Goal: Task Accomplishment & Management: Use online tool/utility

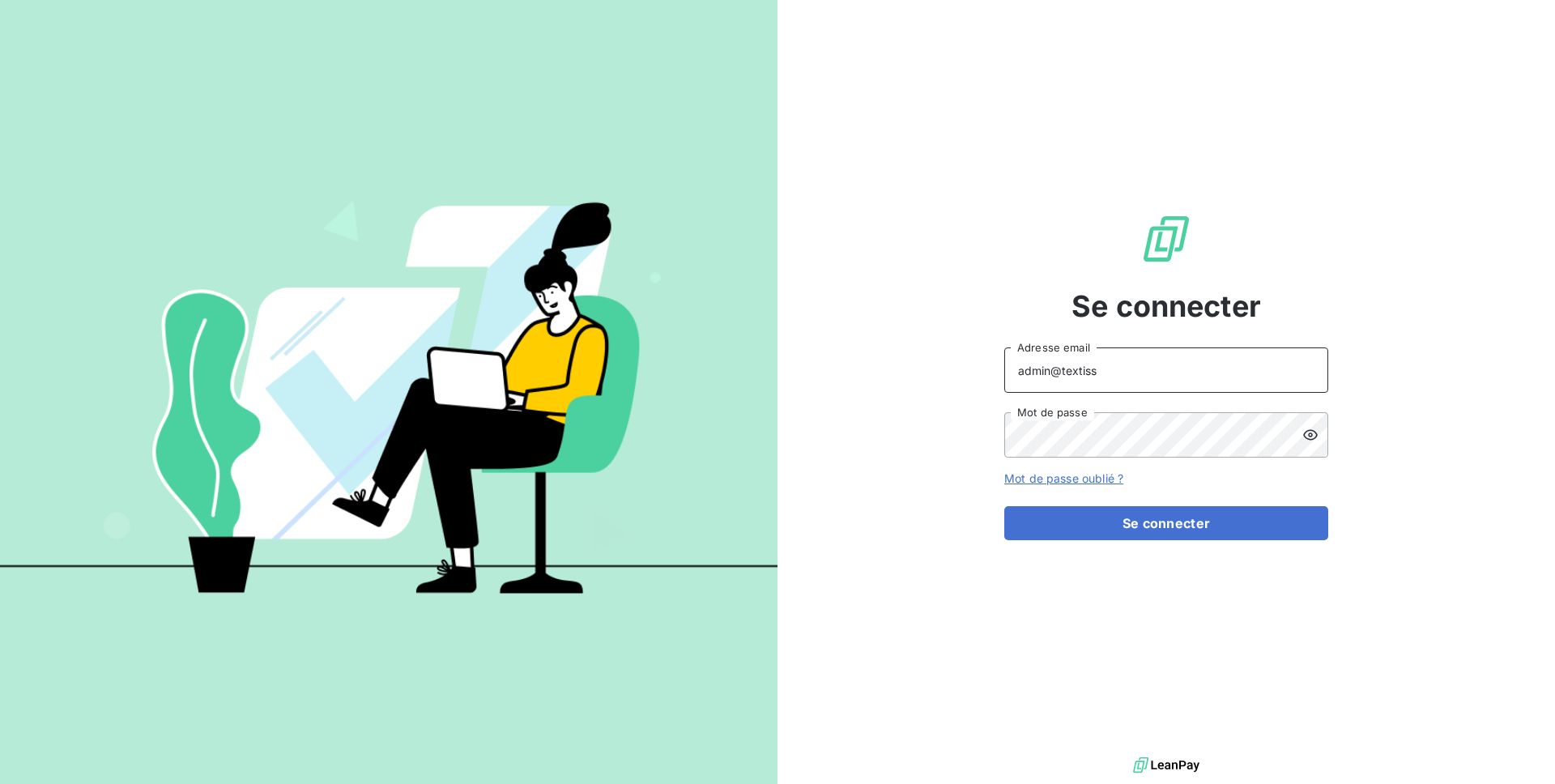
click at [1117, 358] on input "admin@textiss" at bounding box center [1166, 370] width 324 height 45
type input "[EMAIL_ADDRESS][DOMAIN_NAME]"
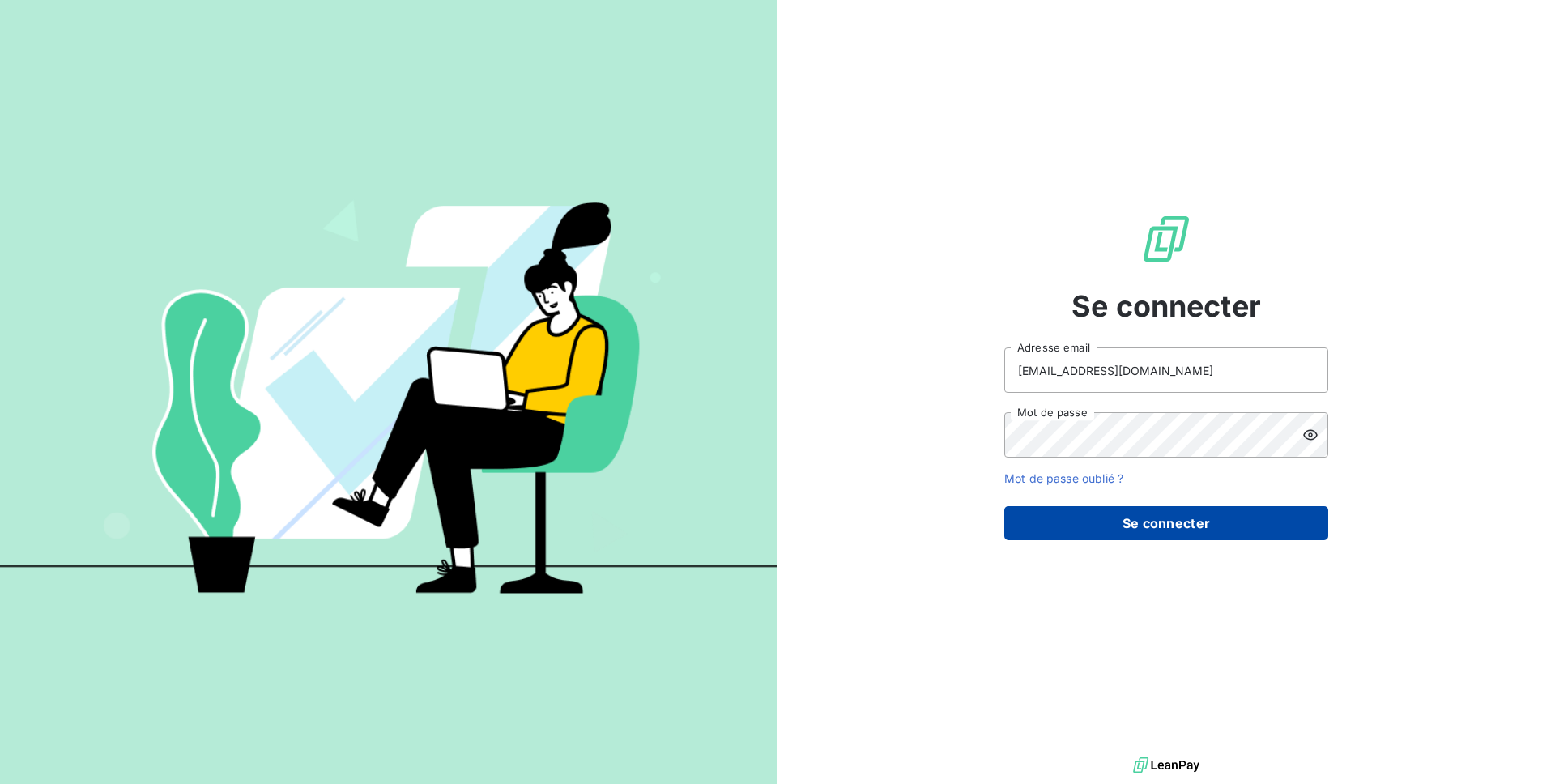
click at [1123, 529] on button "Se connecter" at bounding box center [1166, 523] width 324 height 34
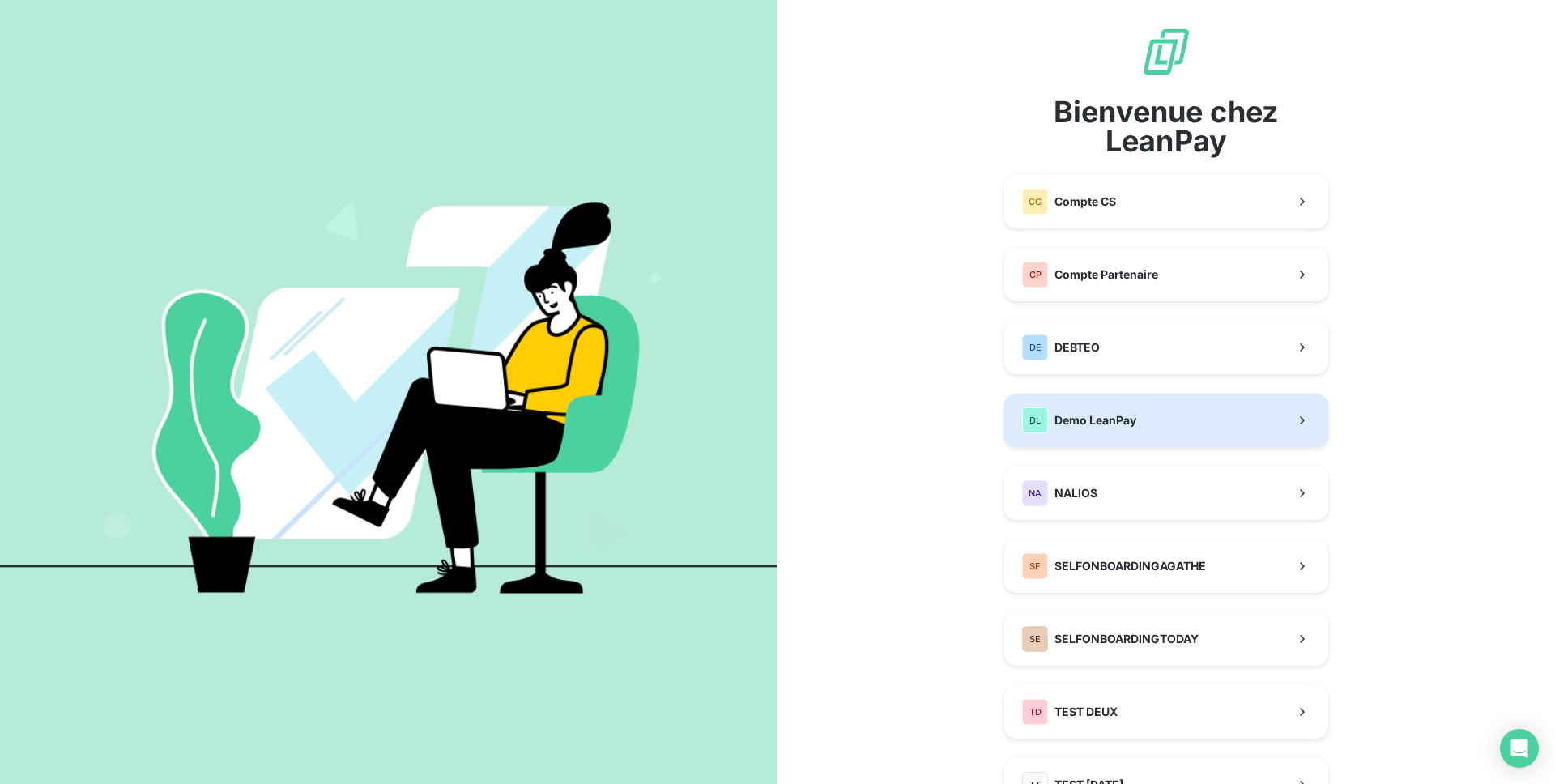
click at [1120, 421] on span "Demo LeanPay" at bounding box center [1095, 419] width 82 height 16
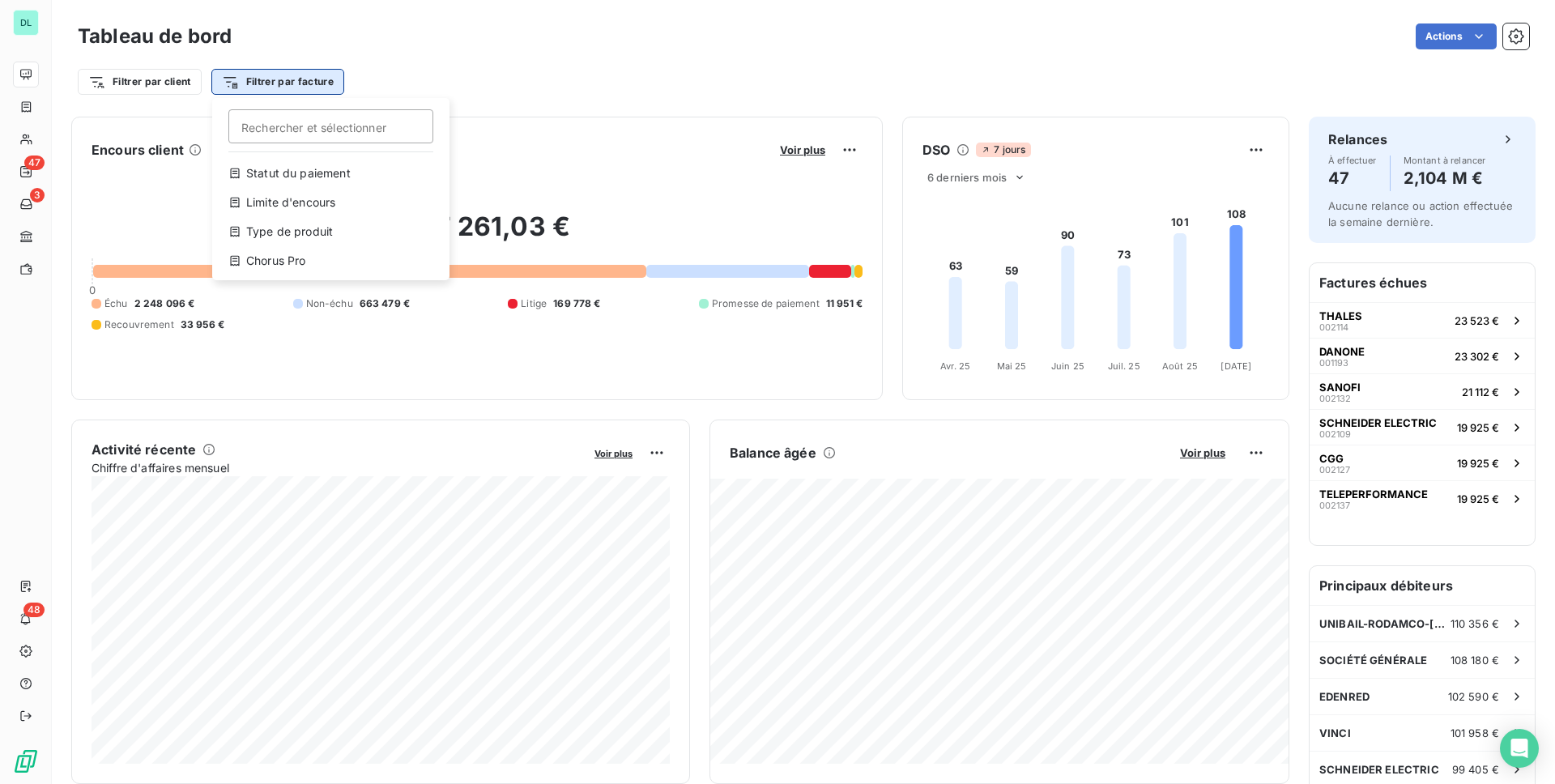
click at [268, 70] on html "DL 47 3 48 Tableau de bord Actions Filtrer par client Filtrer par facture Reche…" at bounding box center [778, 392] width 1555 height 784
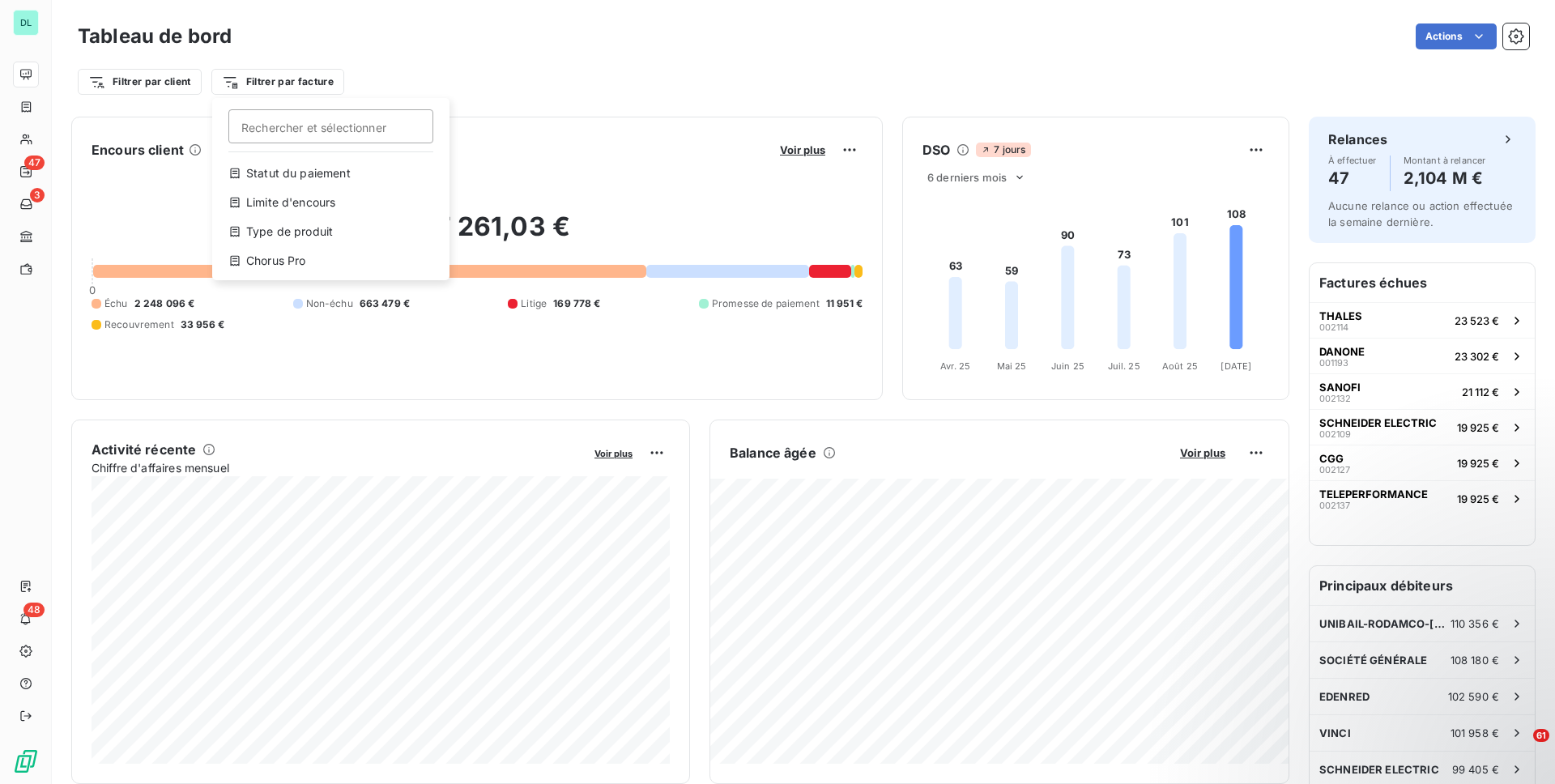
click at [26, 107] on html "DL 47 3 48 Tableau de bord Actions Filtrer par client Filtrer par facture Reche…" at bounding box center [778, 392] width 1555 height 784
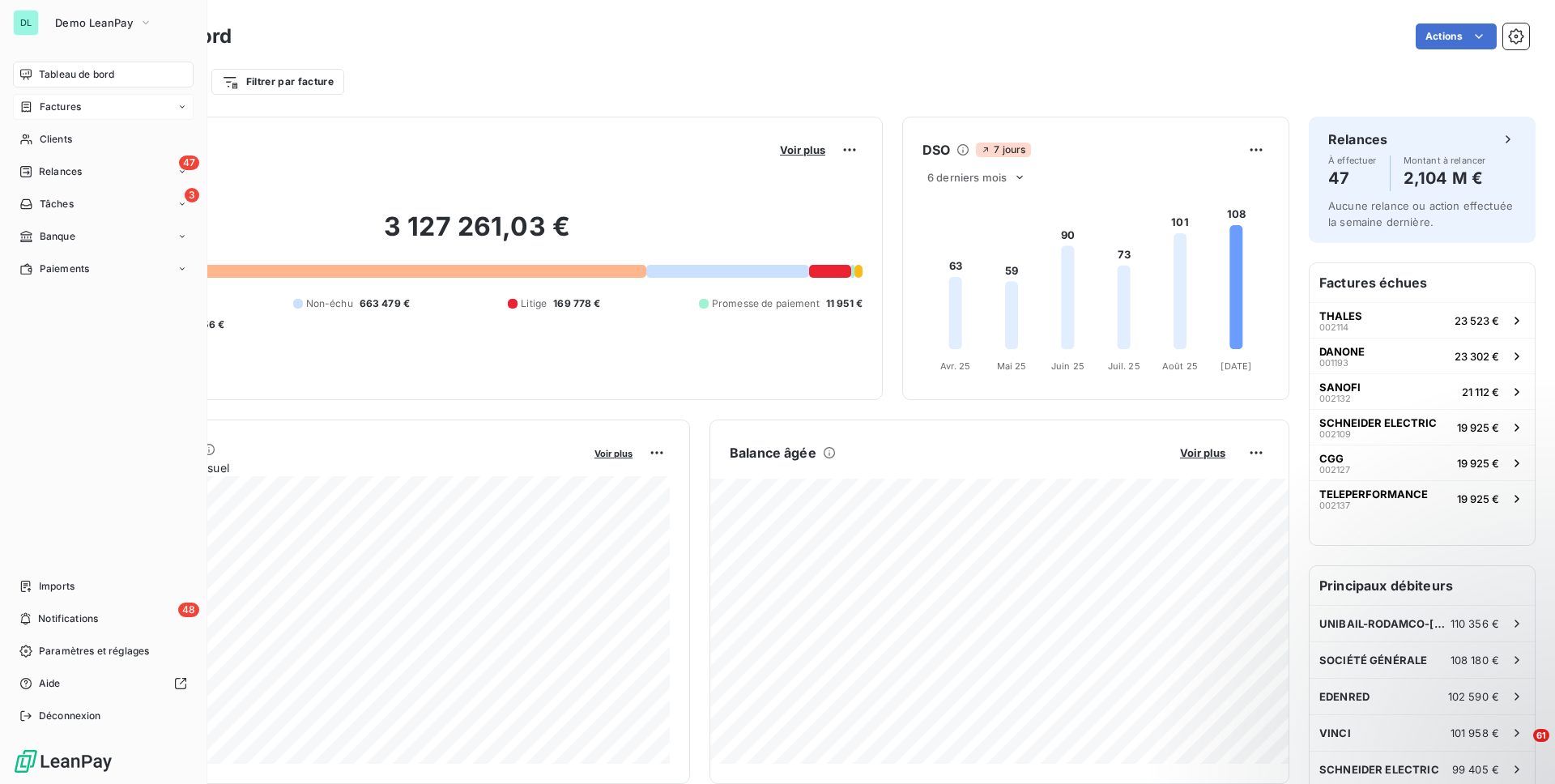
click at [67, 98] on div "Factures" at bounding box center [102, 106] width 180 height 26
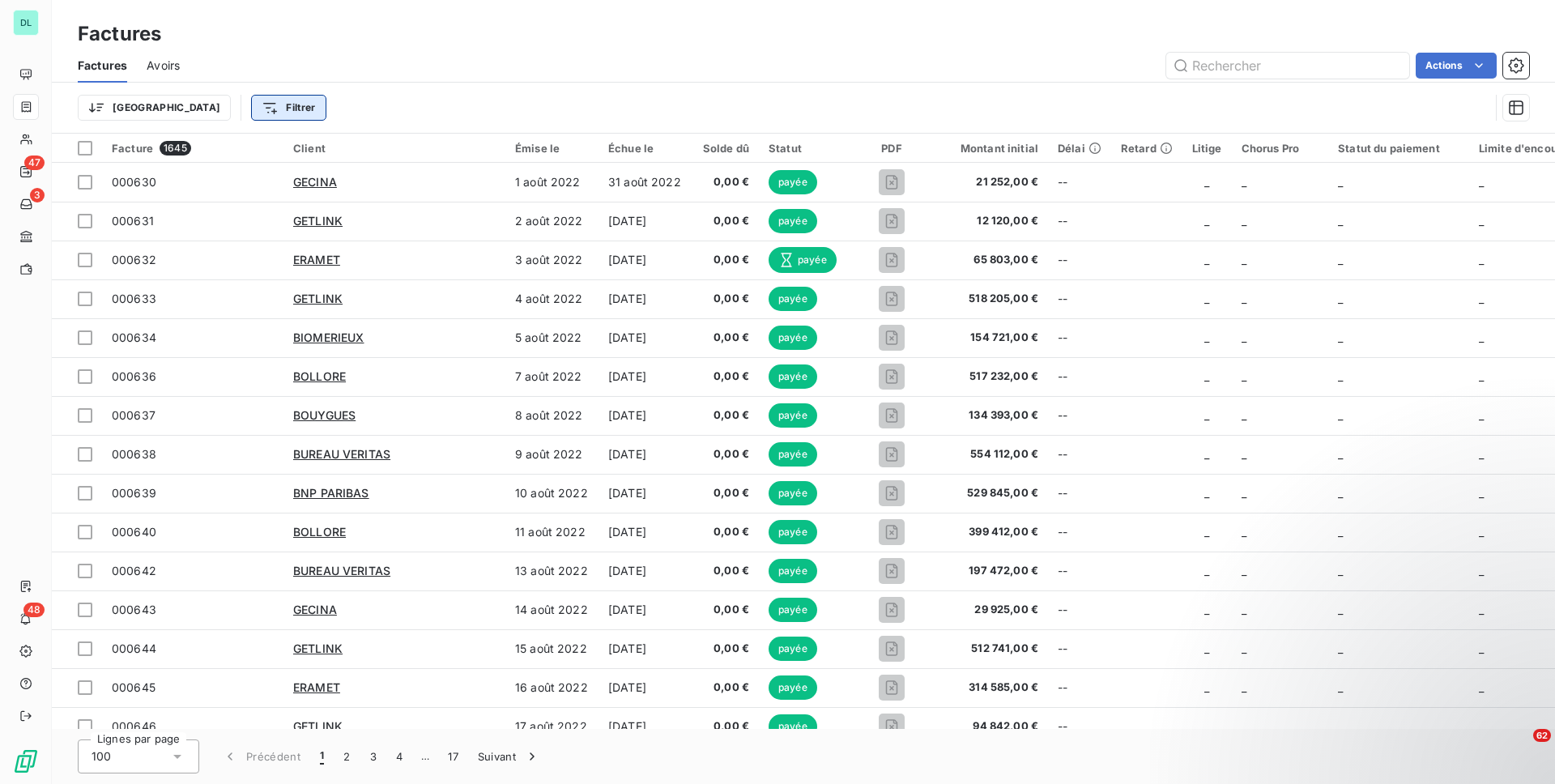
click at [211, 104] on html "DL 47 3 48 Factures Factures Avoirs Actions Trier Filtrer Facture 1645 Client É…" at bounding box center [778, 392] width 1555 height 784
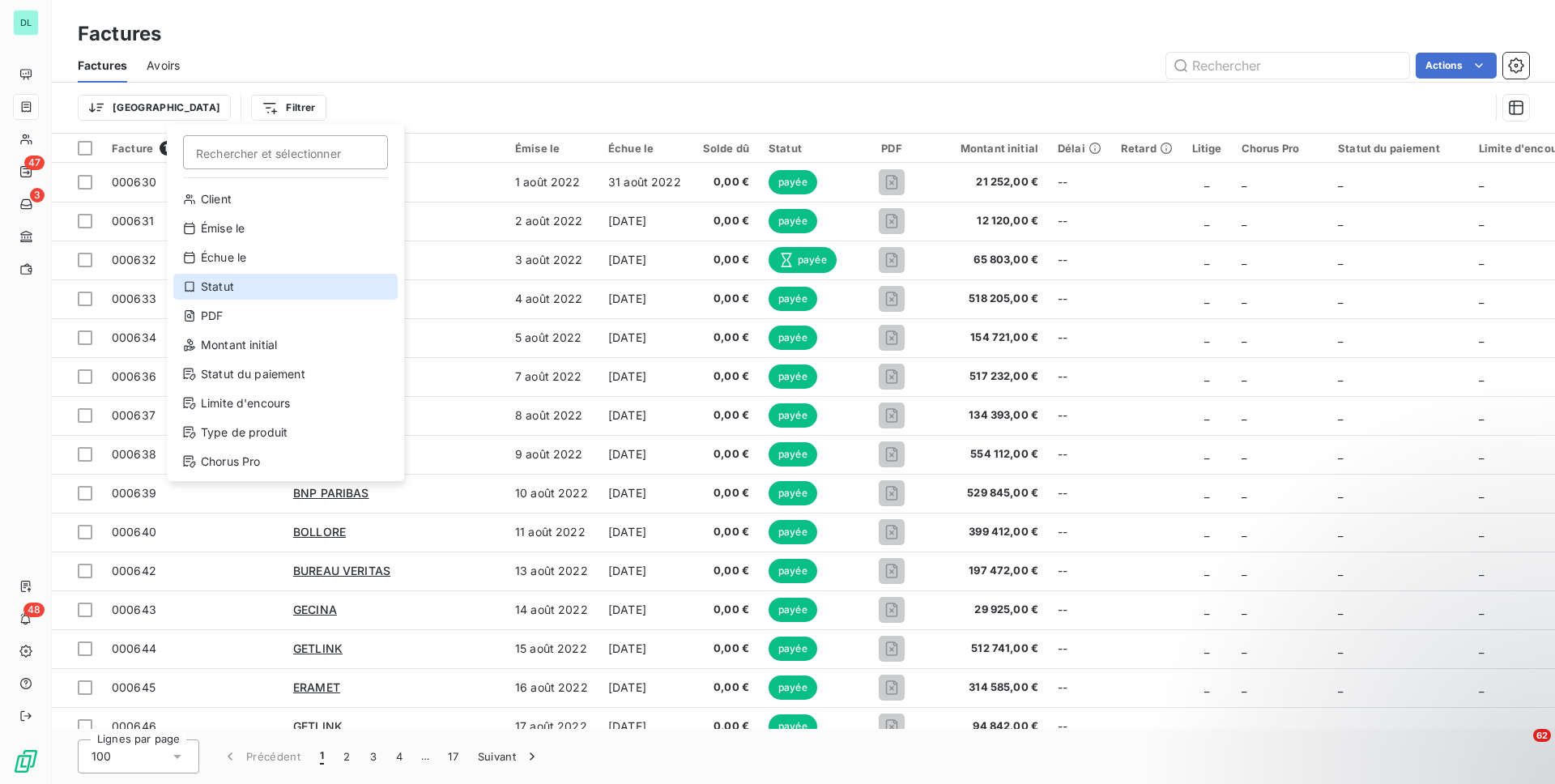
click at [282, 284] on div "Statut" at bounding box center [285, 286] width 224 height 26
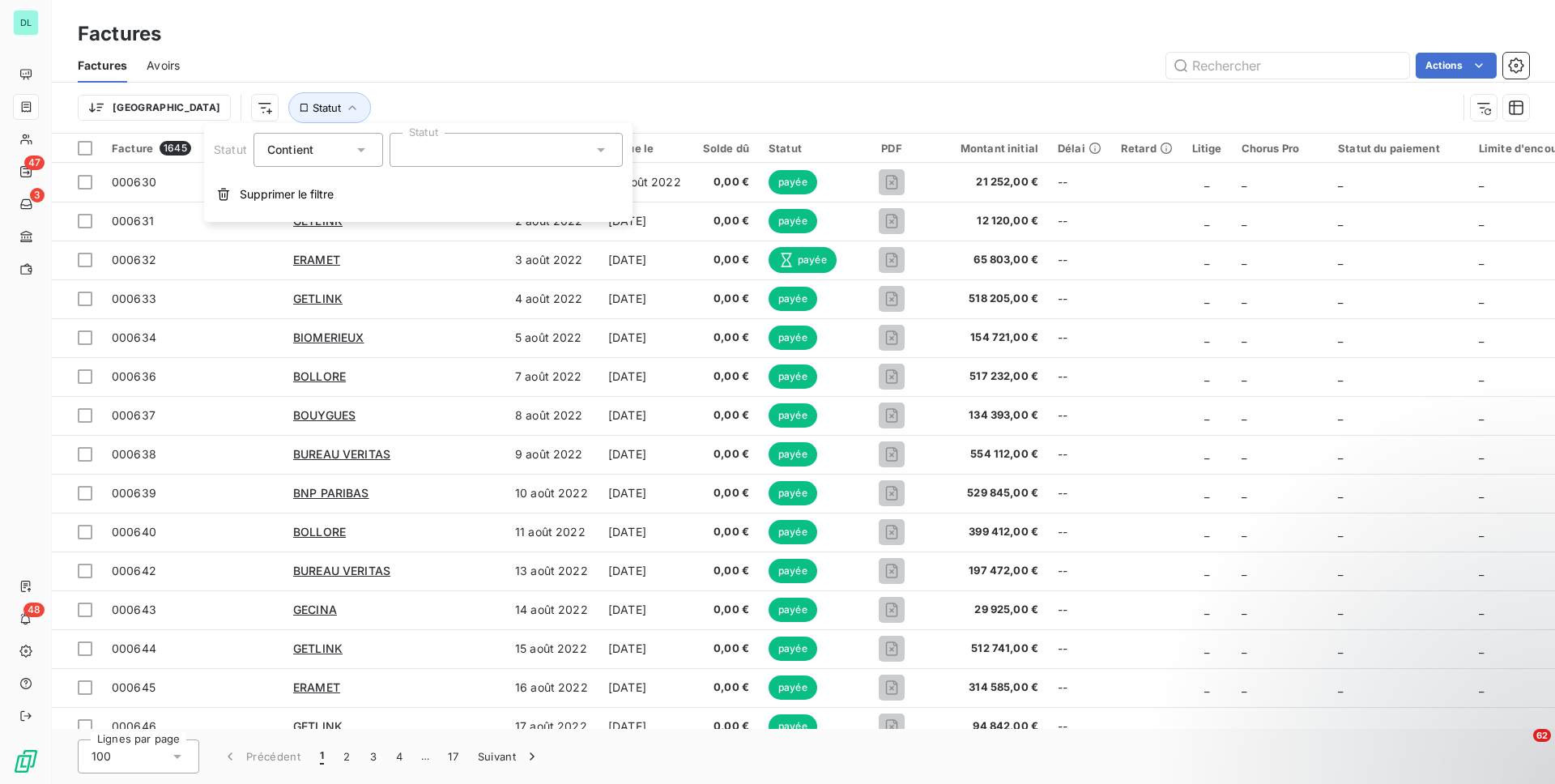
click at [438, 145] on div at bounding box center [506, 149] width 233 height 34
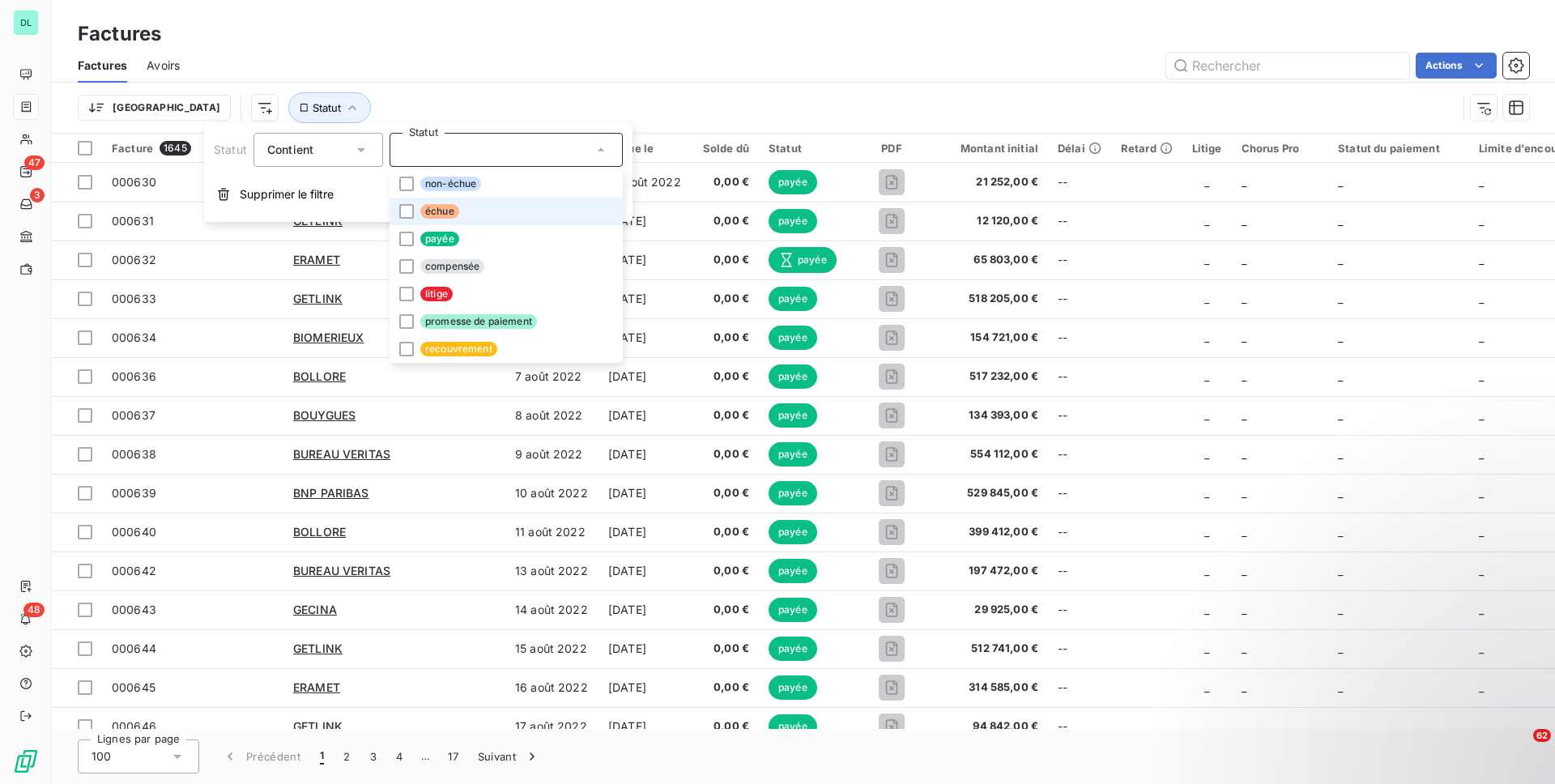
click at [460, 216] on li "échue" at bounding box center [506, 211] width 233 height 28
